Goal: Information Seeking & Learning: Check status

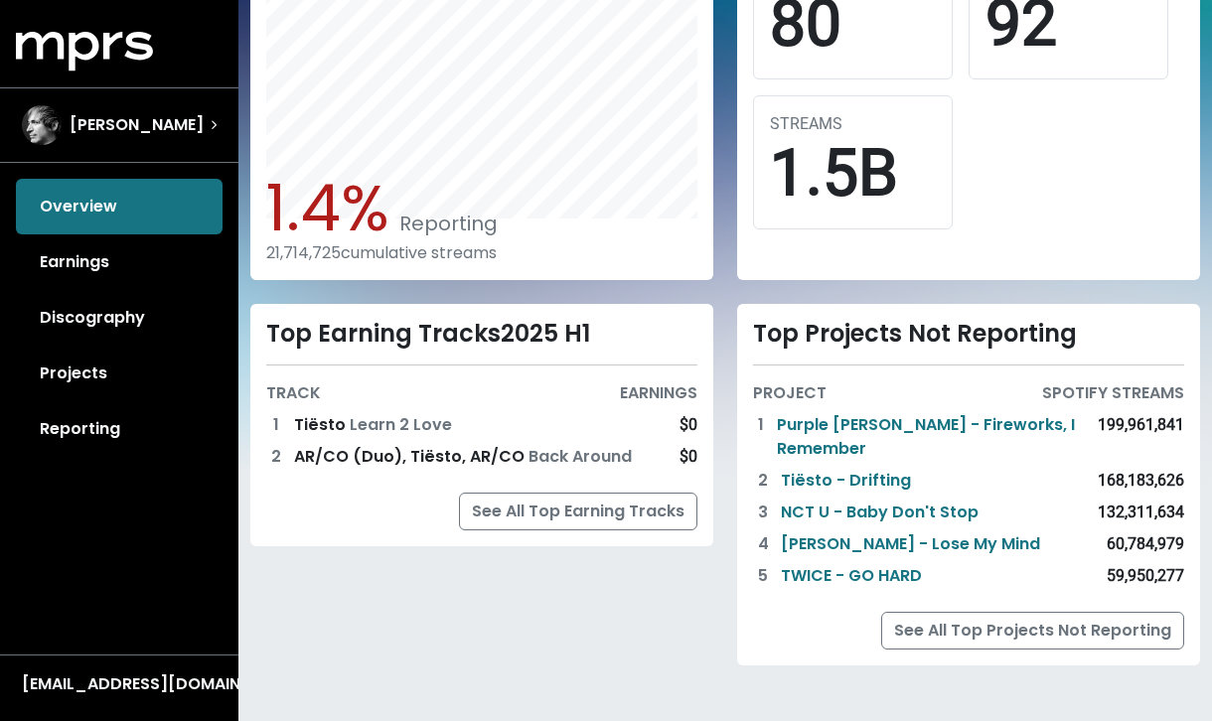
scroll to position [667, 0]
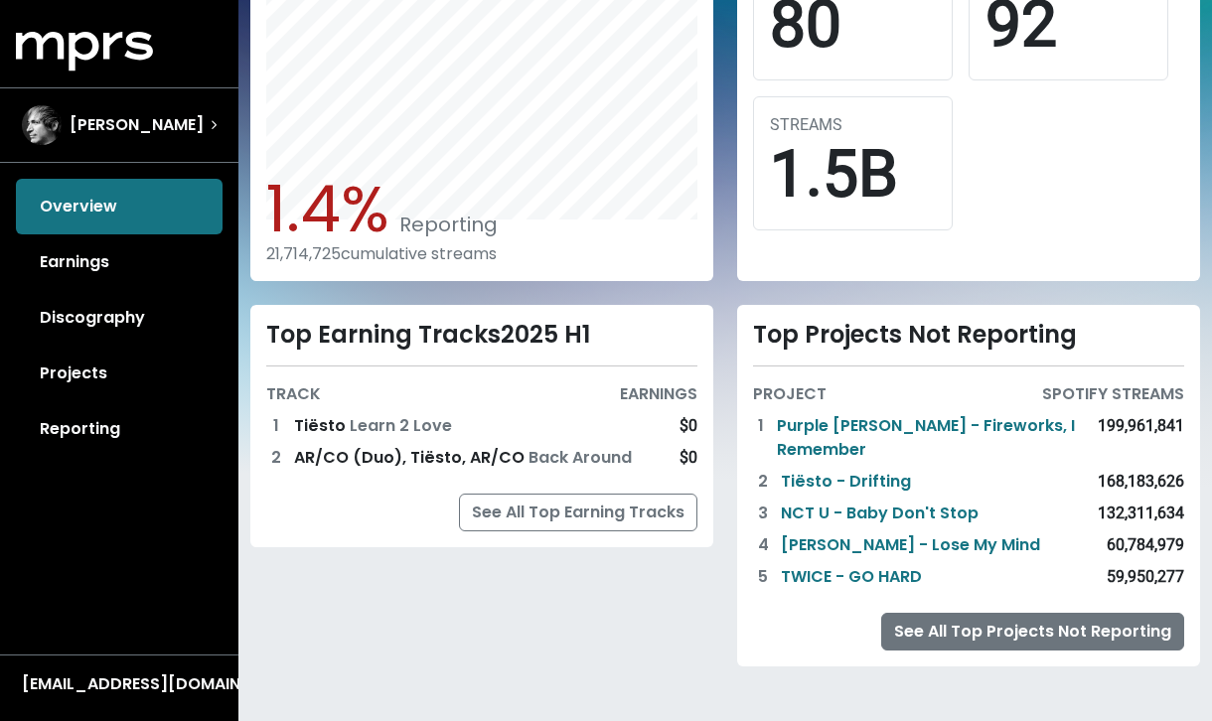
click at [978, 635] on link "See All Top Projects Not Reporting" at bounding box center [1032, 632] width 303 height 38
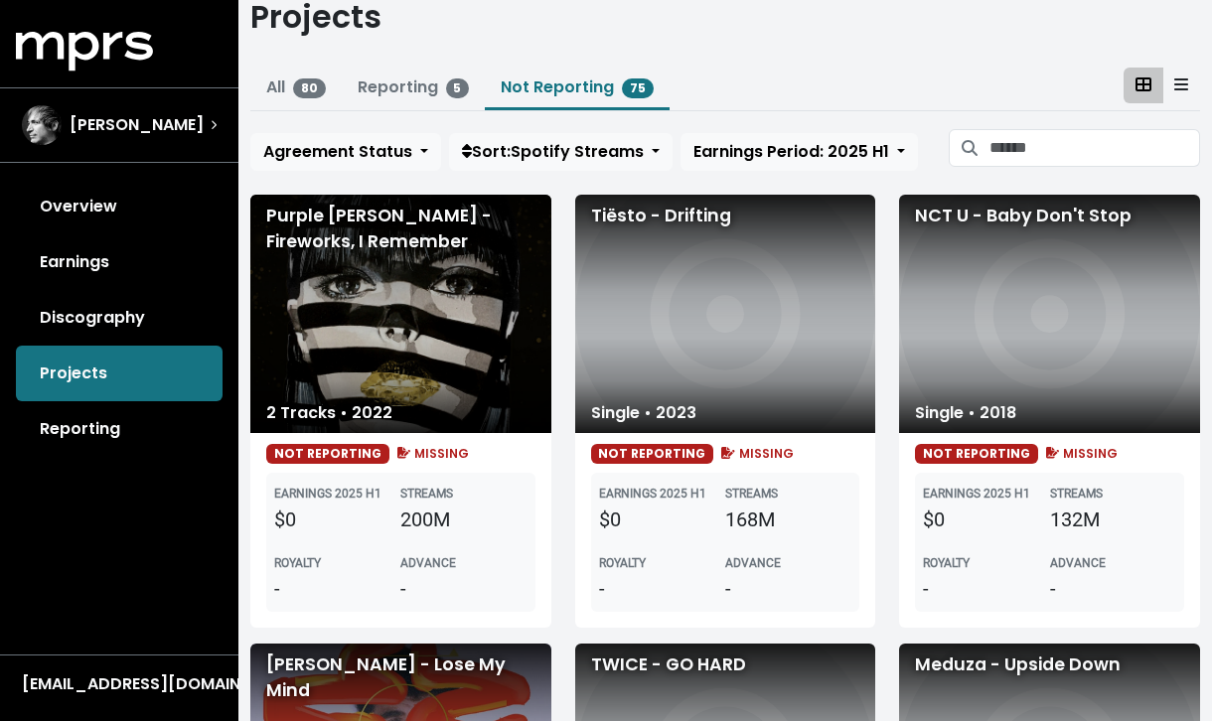
scroll to position [86, 0]
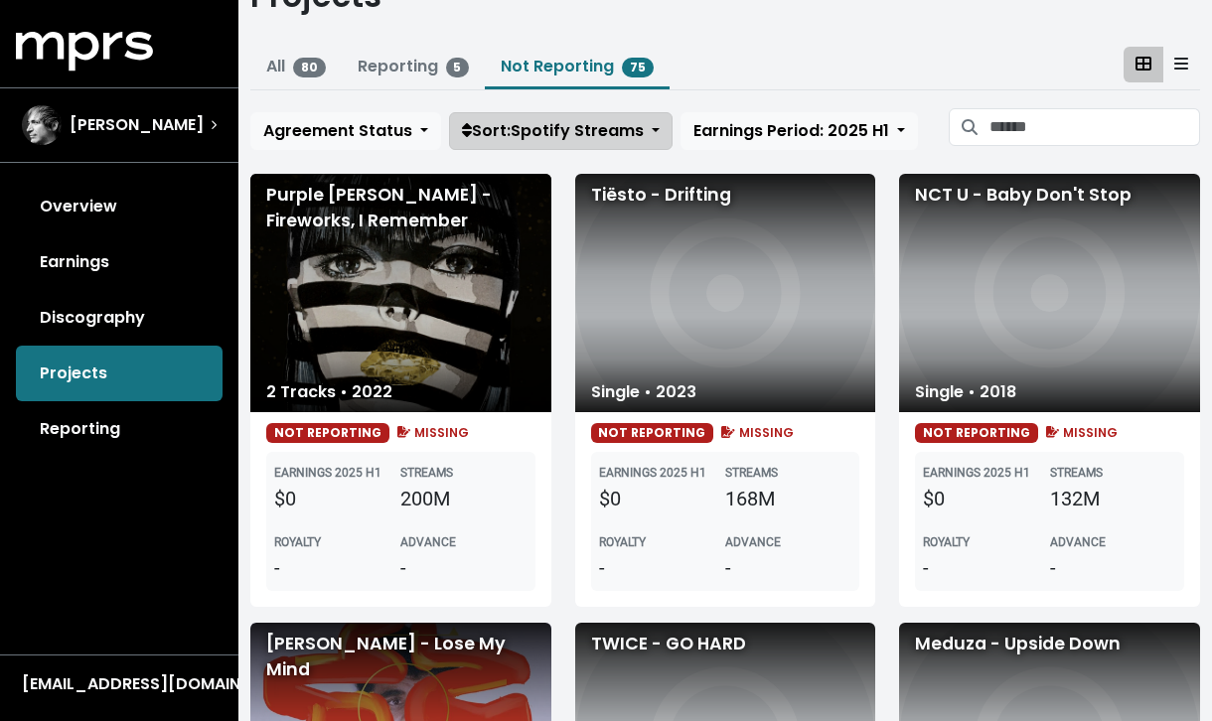
click at [621, 121] on span "Sort: Spotify Streams" at bounding box center [553, 130] width 182 height 23
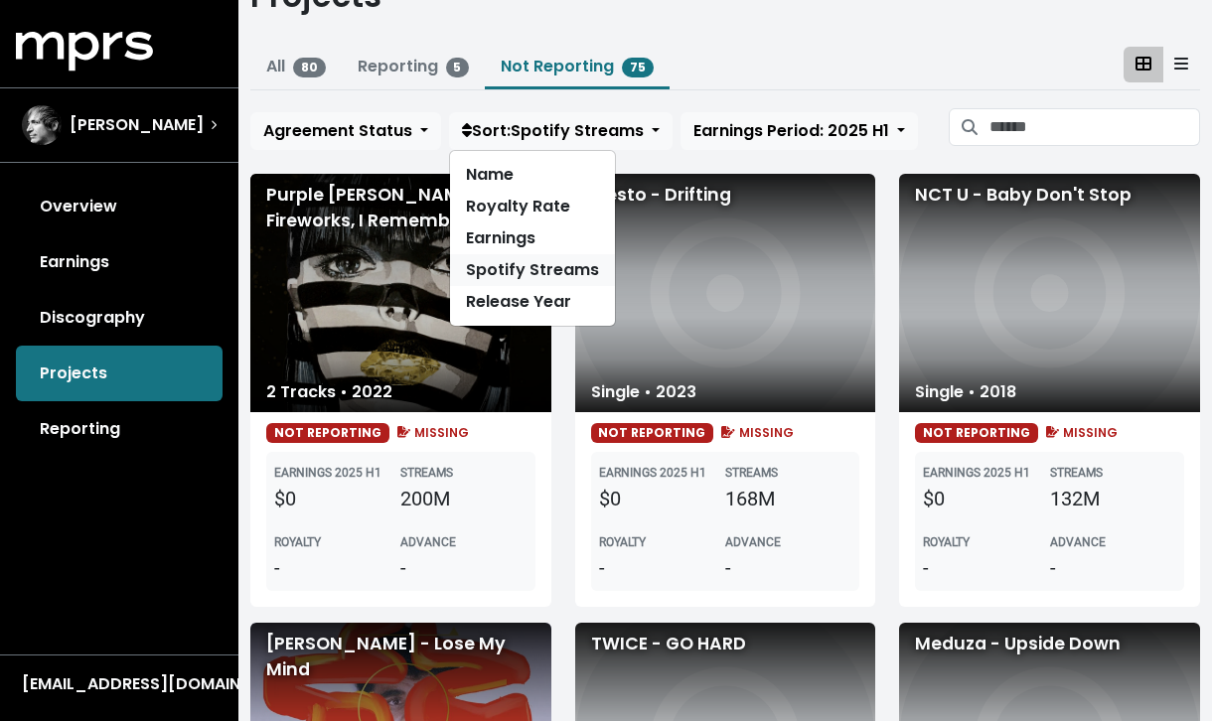
click at [572, 262] on link "Spotify Streams" at bounding box center [532, 270] width 165 height 32
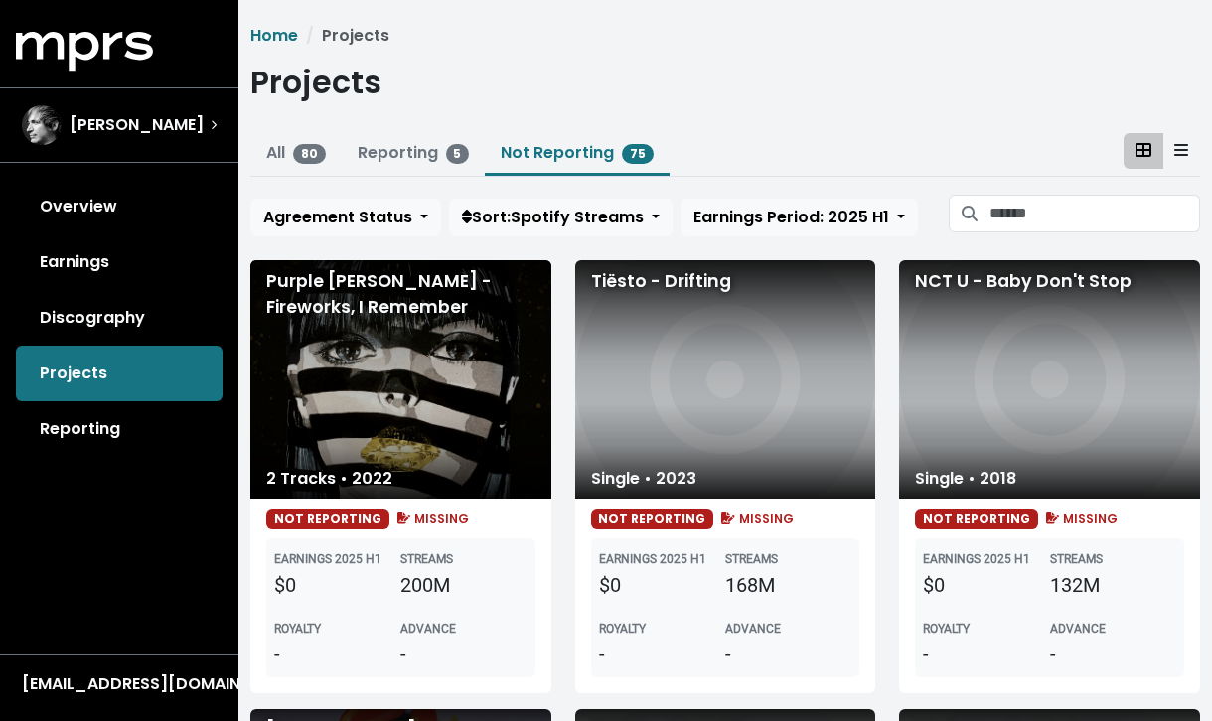
scroll to position [0, 0]
click at [592, 220] on span "Sort: Spotify Streams" at bounding box center [553, 217] width 182 height 23
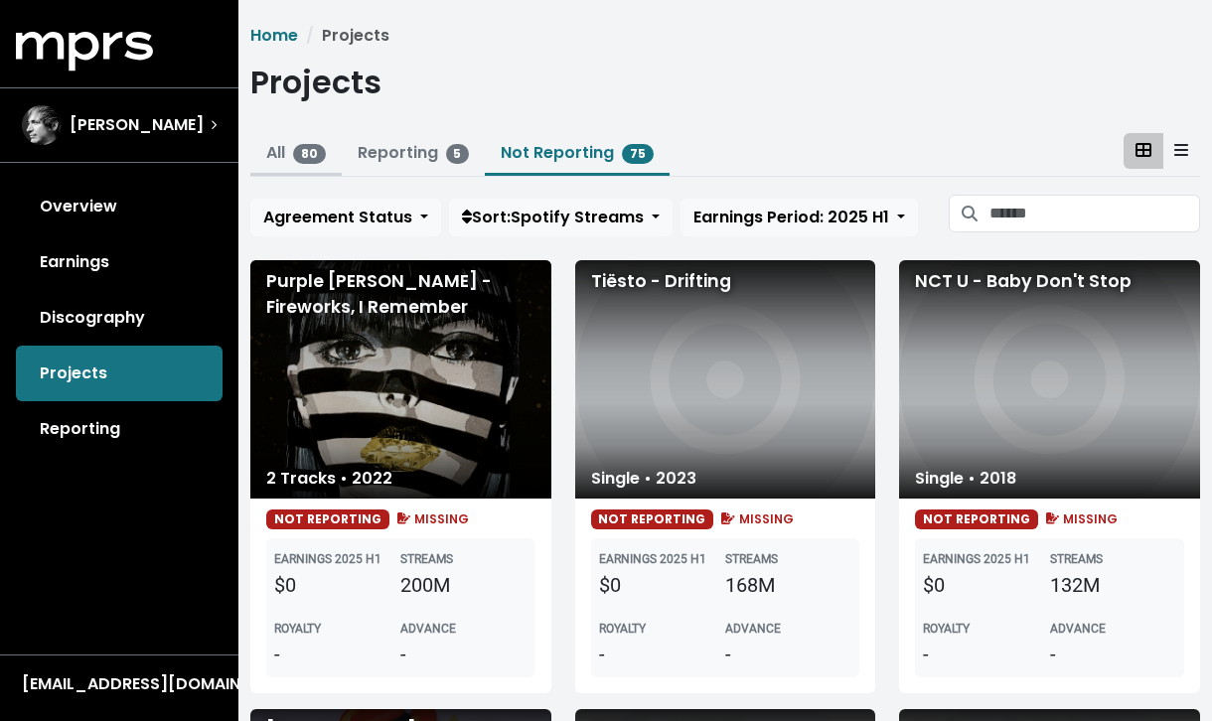
click at [279, 154] on link "All 80" at bounding box center [296, 152] width 60 height 23
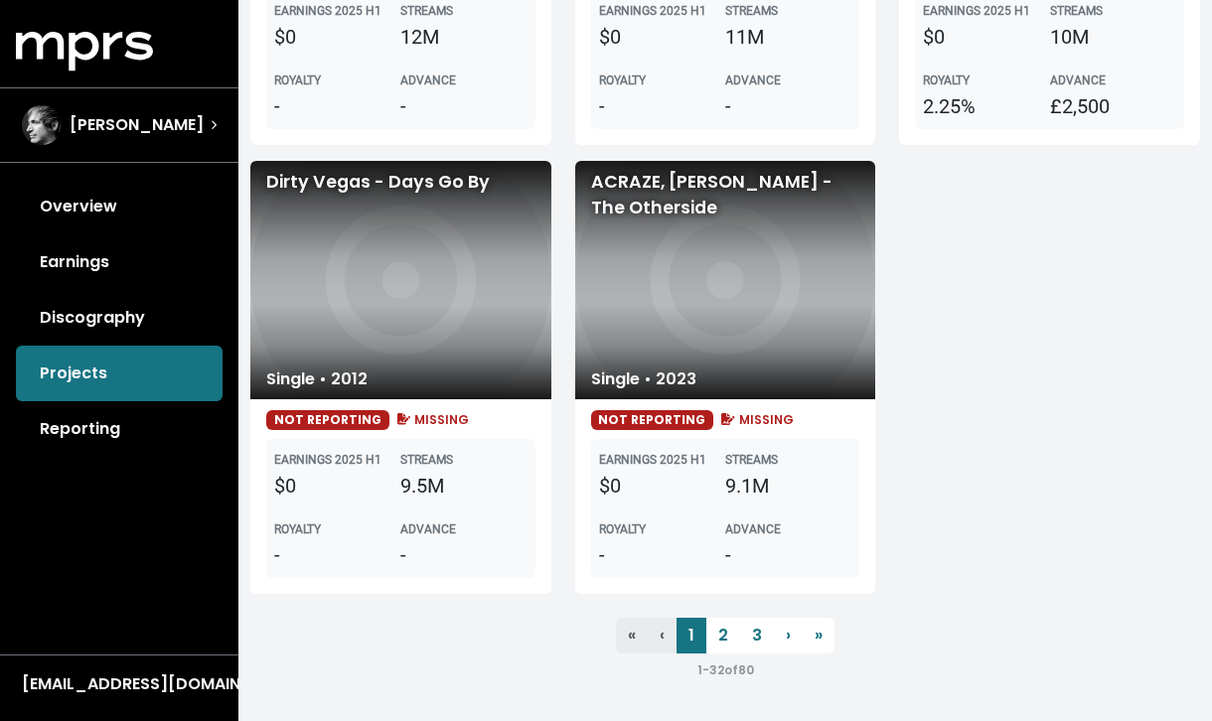
scroll to position [4591, 0]
click at [720, 640] on link "2" at bounding box center [724, 636] width 34 height 36
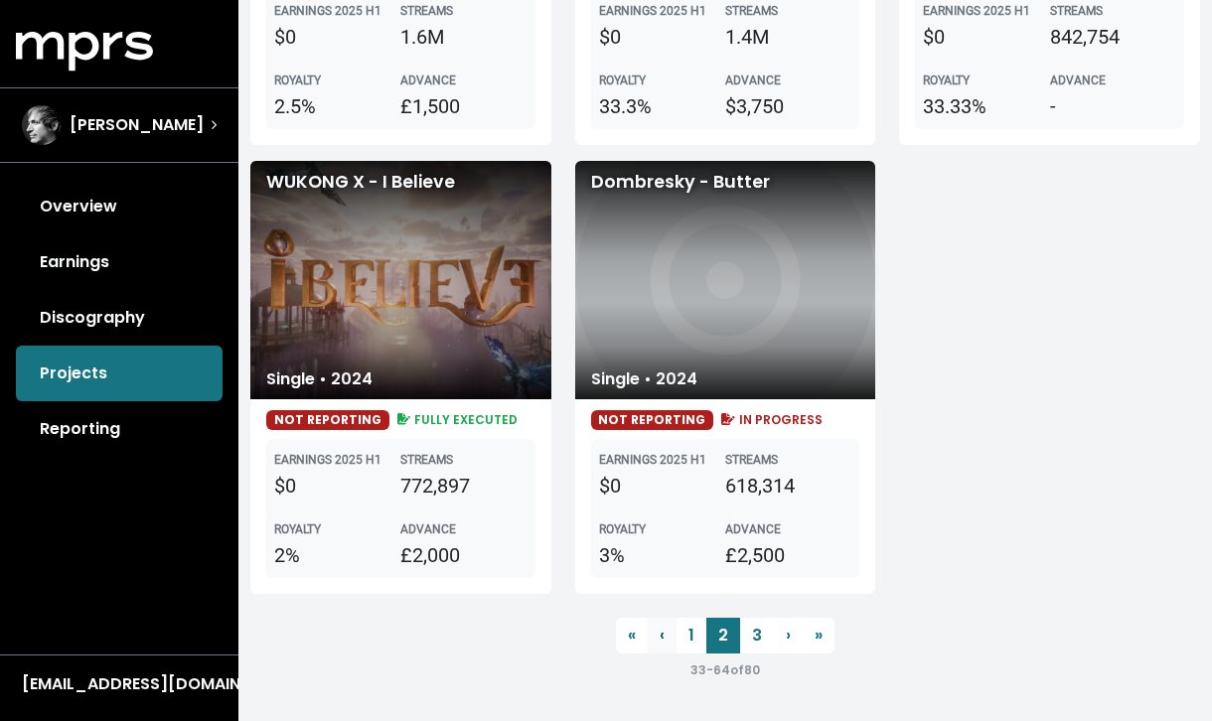
scroll to position [4591, 0]
click at [762, 636] on link "3" at bounding box center [757, 636] width 34 height 36
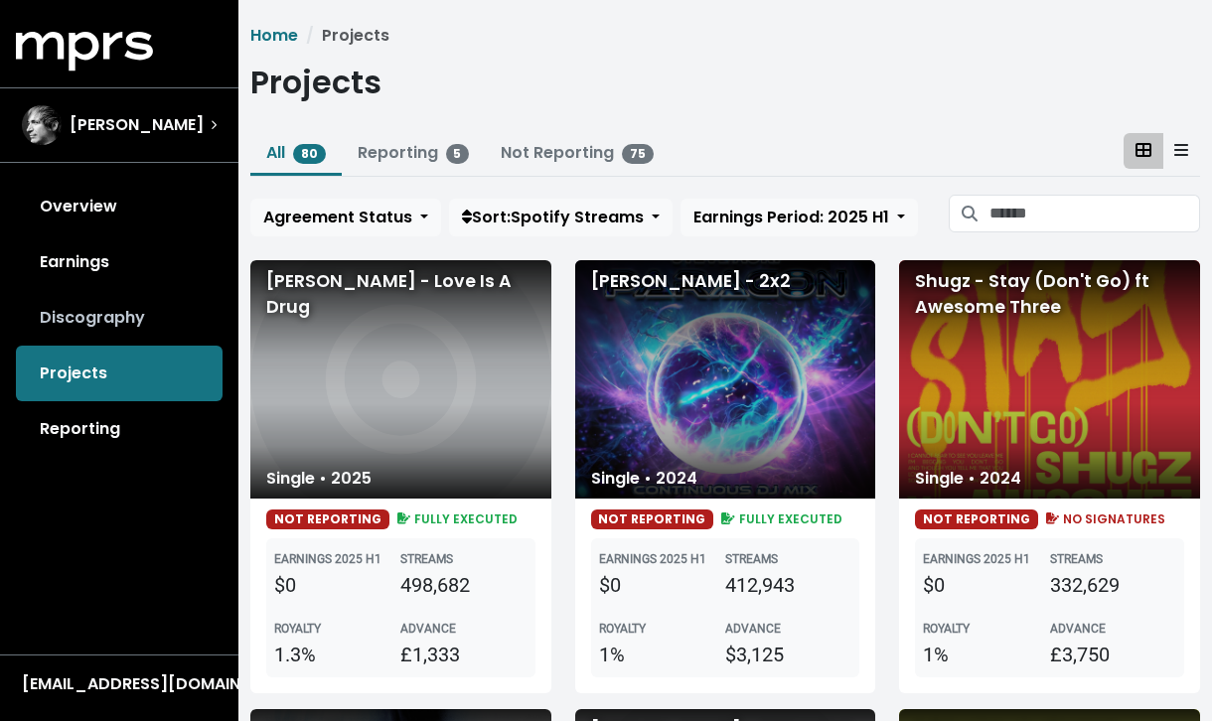
click at [104, 326] on link "Discography" at bounding box center [119, 318] width 207 height 56
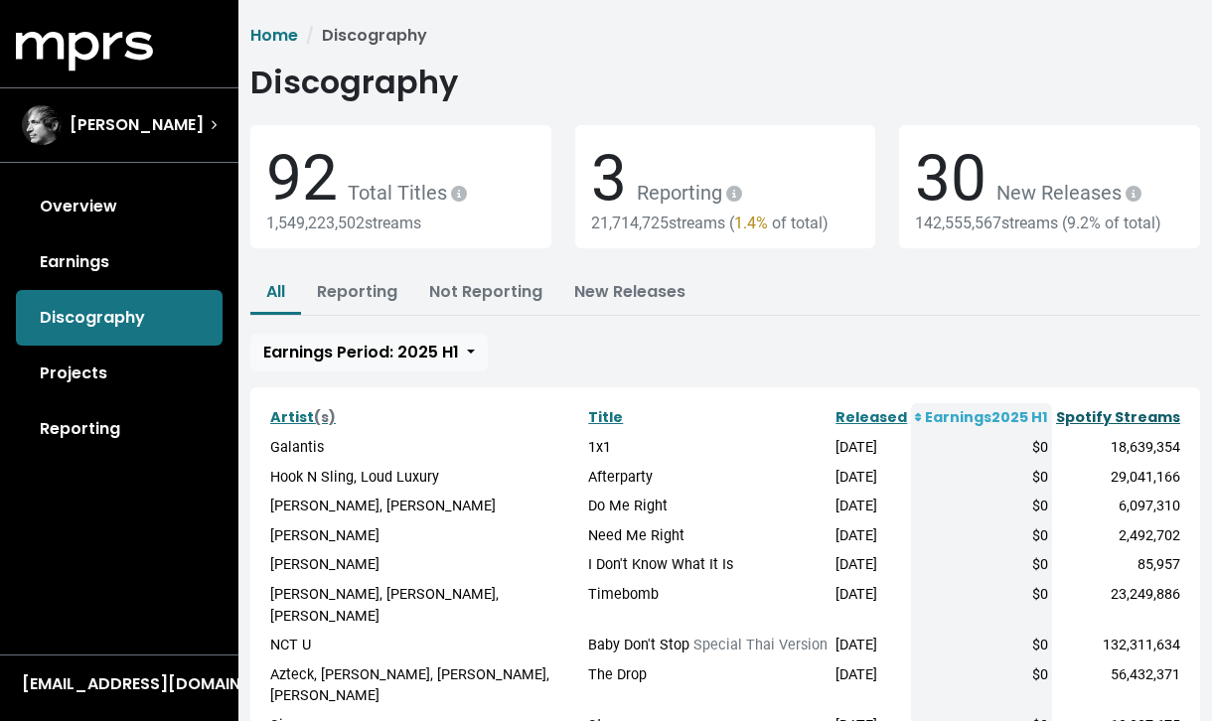
click at [1129, 419] on link "Spotify Streams" at bounding box center [1118, 417] width 124 height 20
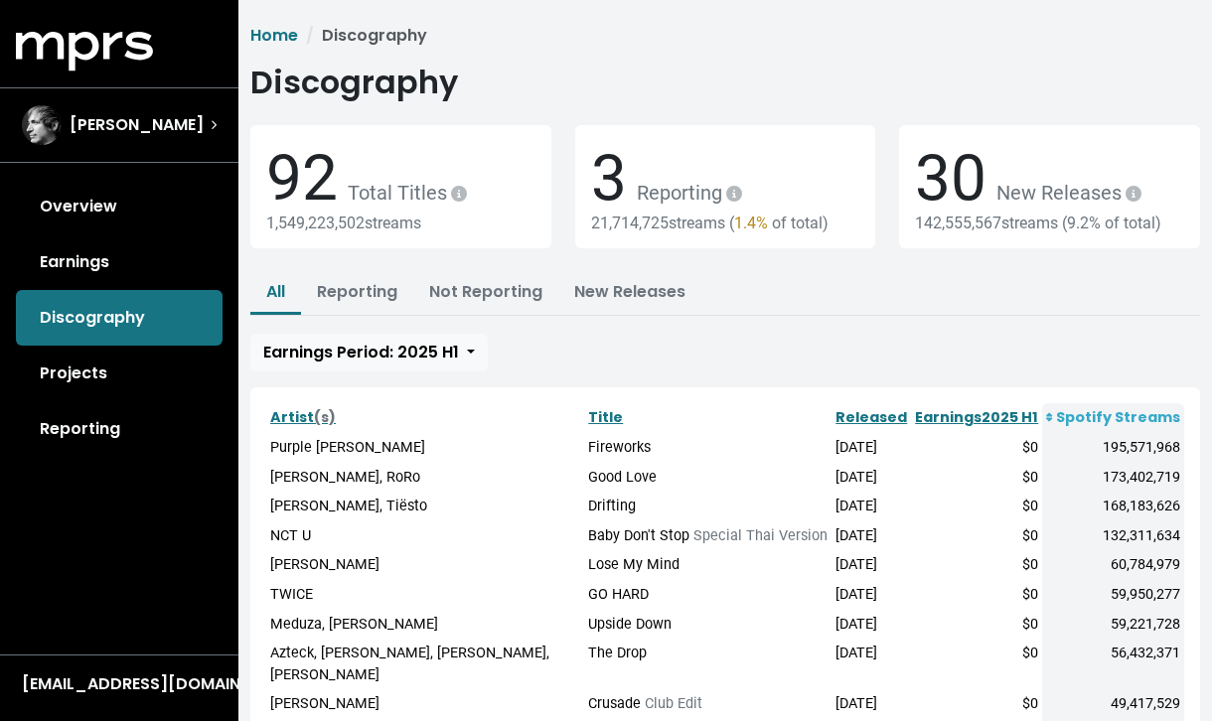
click at [1144, 414] on th "Spotify Streams" at bounding box center [1113, 418] width 142 height 30
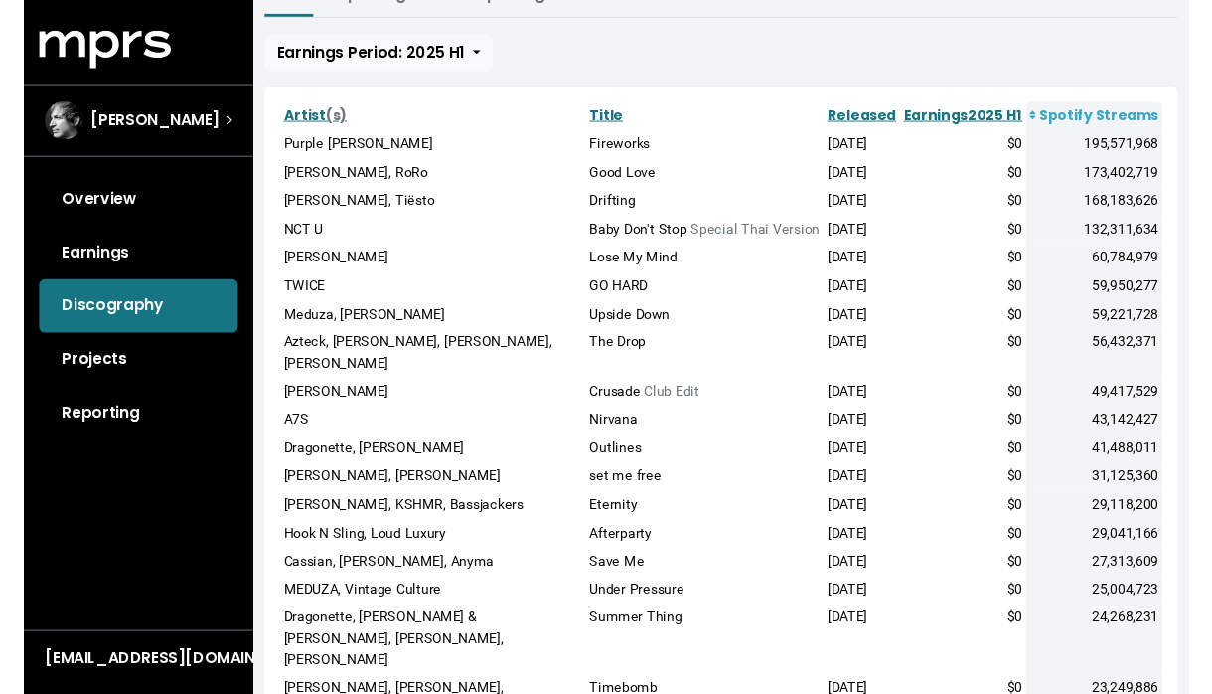
scroll to position [255, 0]
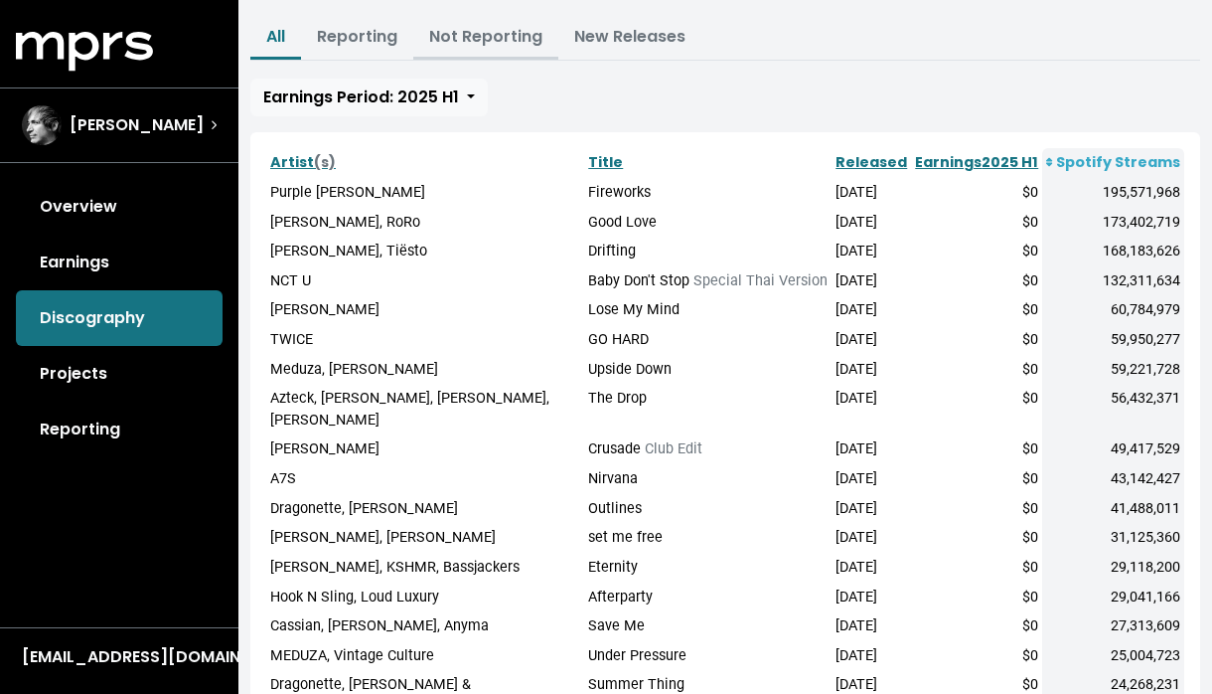
click at [494, 38] on link "Not Reporting" at bounding box center [485, 36] width 113 height 23
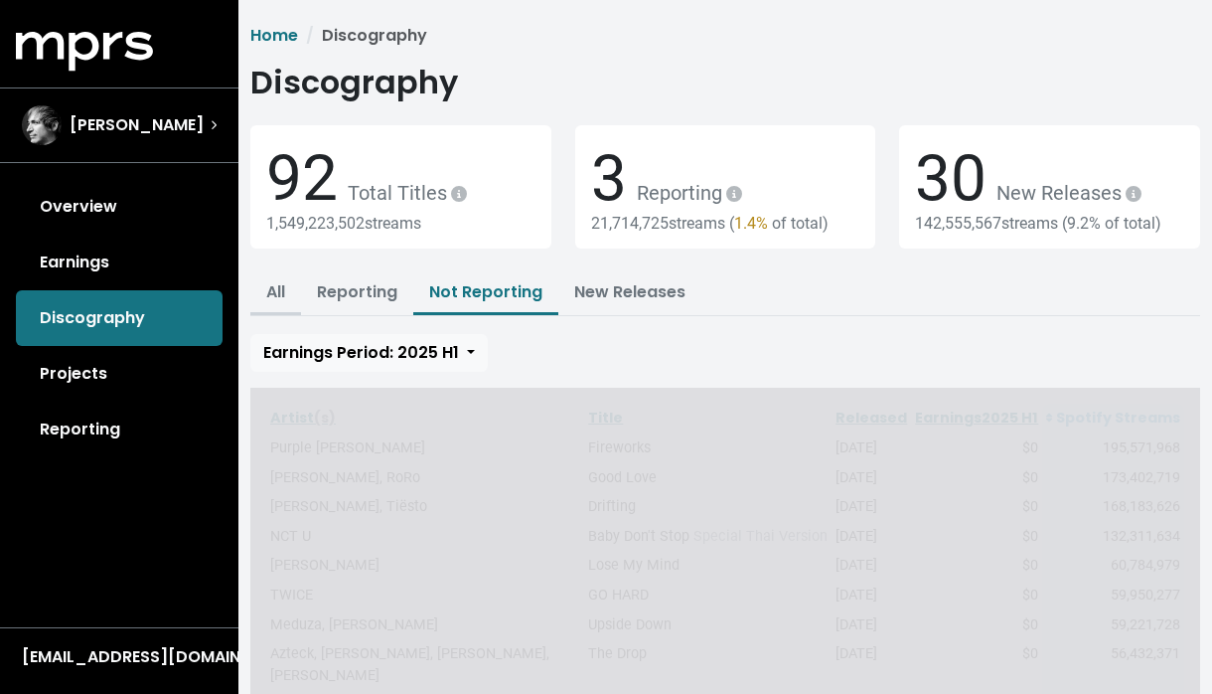
click at [277, 282] on link "All" at bounding box center [275, 291] width 19 height 23
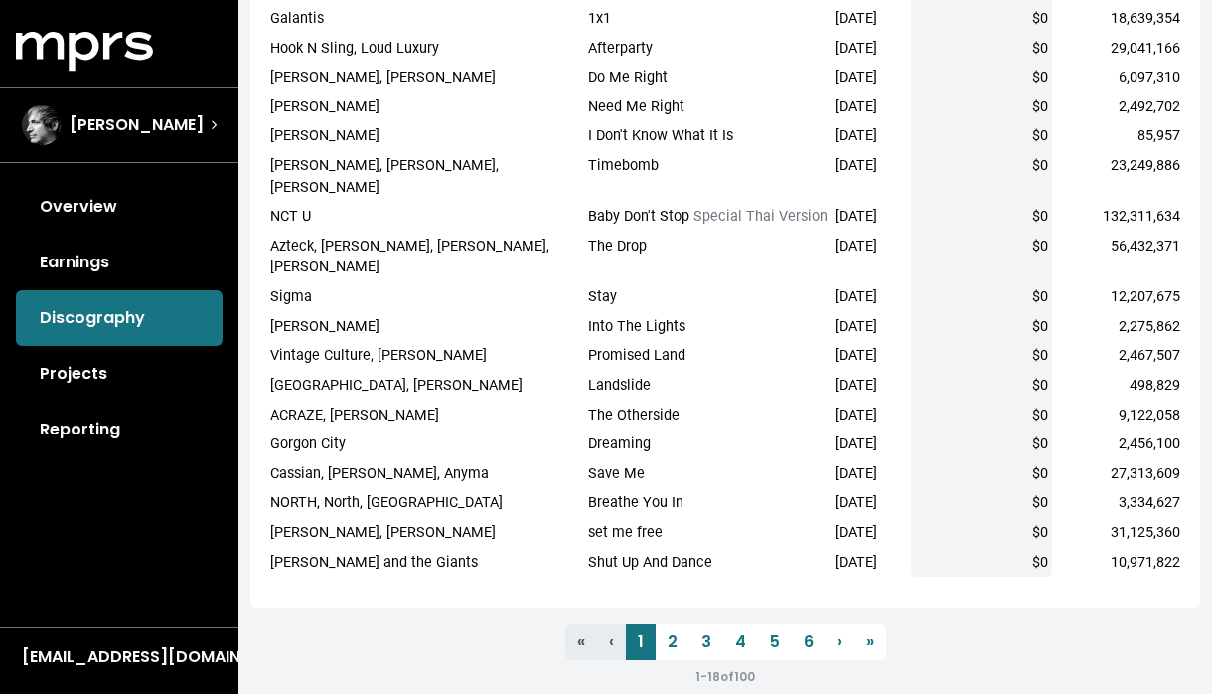
scroll to position [428, 0]
click at [680, 625] on link "2" at bounding box center [673, 643] width 34 height 36
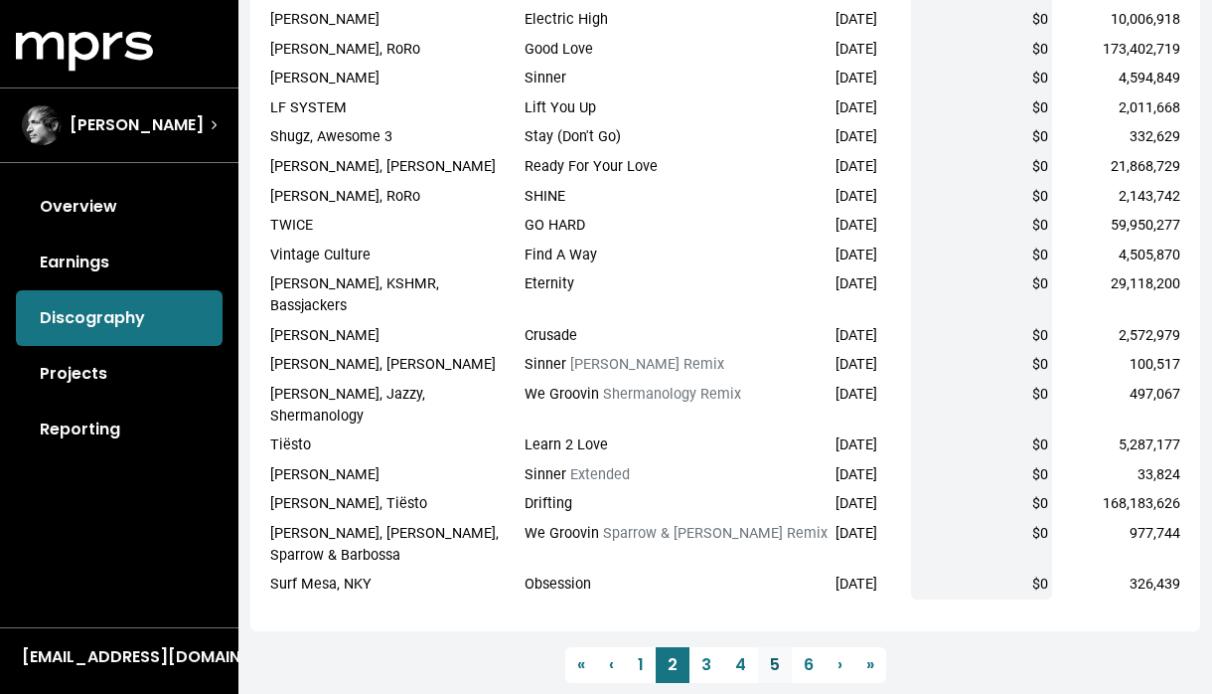
click at [770, 647] on link "5" at bounding box center [775, 665] width 34 height 36
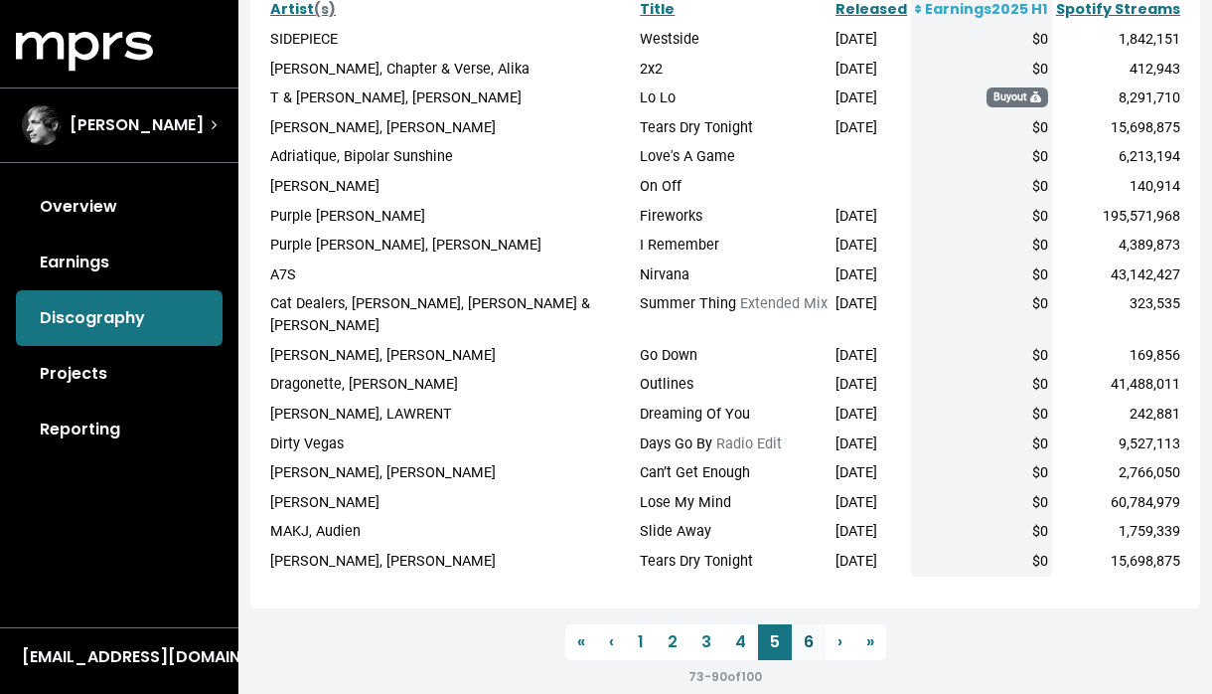
scroll to position [407, 0]
click at [812, 625] on link "6" at bounding box center [809, 643] width 34 height 36
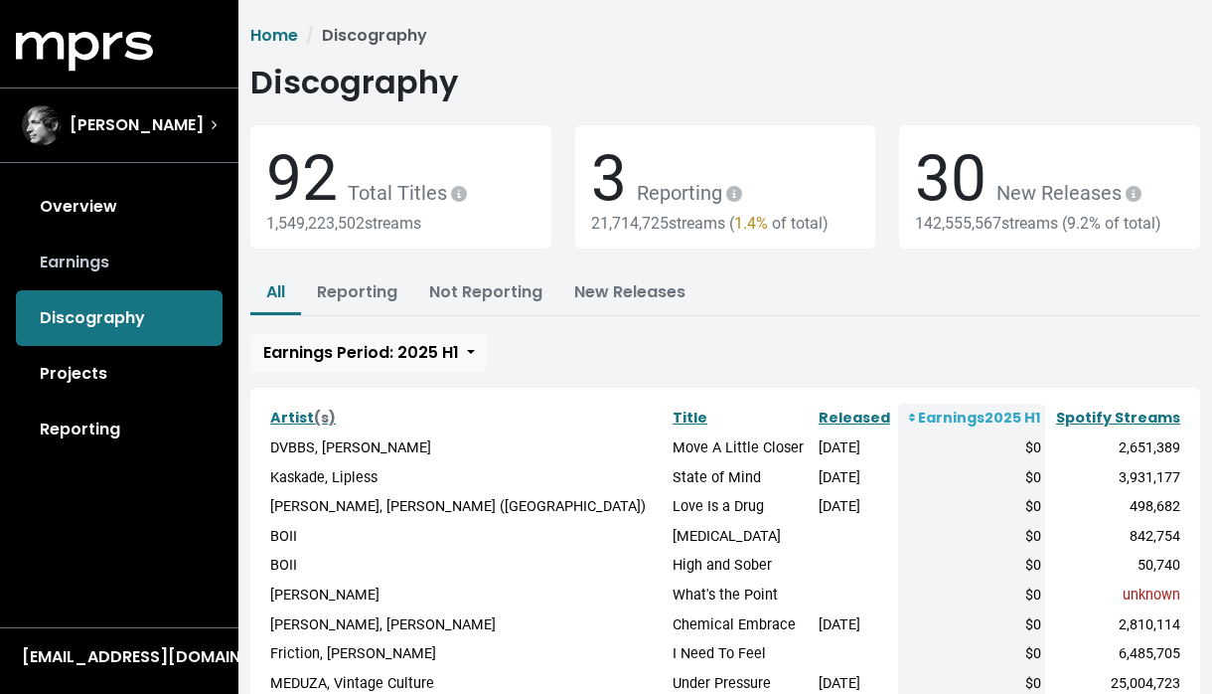
click at [99, 269] on link "Earnings" at bounding box center [119, 263] width 207 height 56
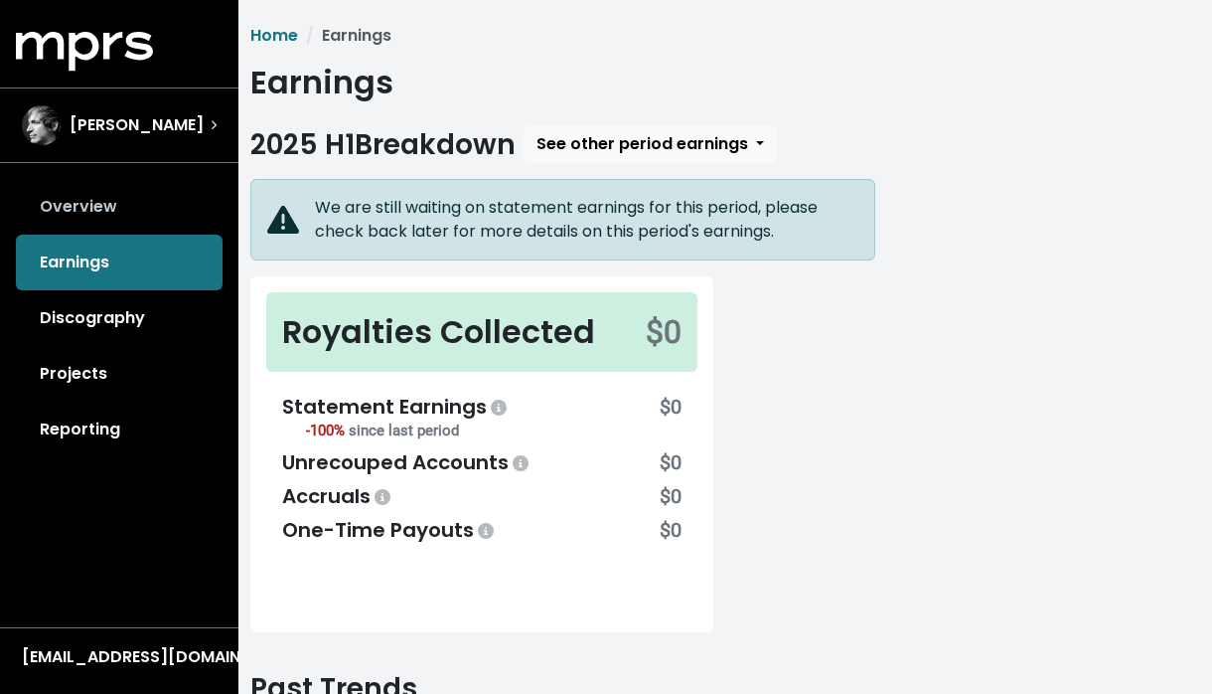
click at [96, 208] on link "Overview" at bounding box center [119, 207] width 207 height 56
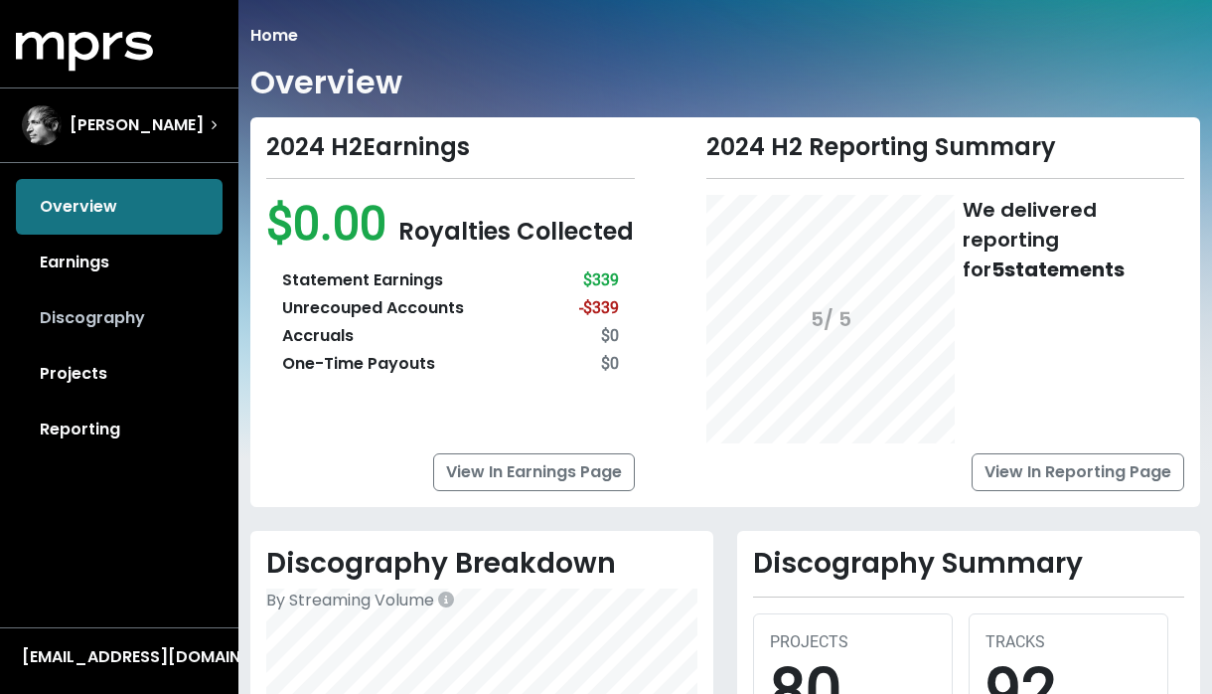
click at [76, 315] on link "Discography" at bounding box center [119, 318] width 207 height 56
